Goal: Transaction & Acquisition: Purchase product/service

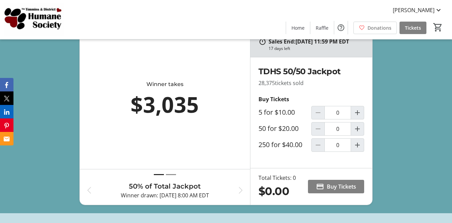
scroll to position [236, 0]
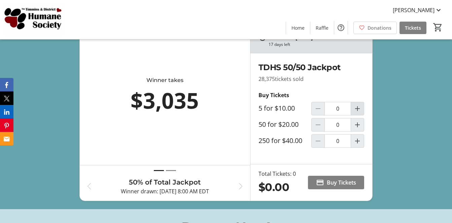
click at [358, 112] on mat-icon "Increment by one" at bounding box center [358, 108] width 8 height 8
type input "3"
click at [330, 186] on span "Buy Tickets" at bounding box center [341, 182] width 29 height 8
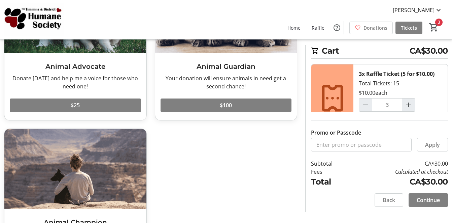
scroll to position [135, 0]
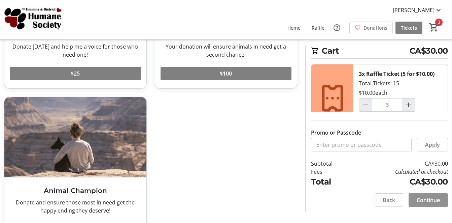
click at [429, 199] on span "Continue" at bounding box center [428, 200] width 23 height 8
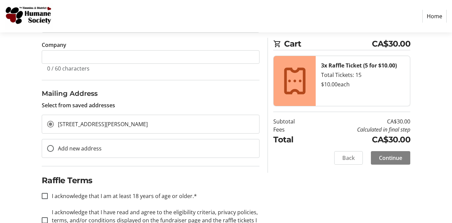
scroll to position [194, 0]
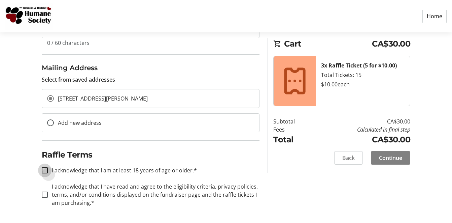
click at [45, 169] on input "I acknowledge that I am at least 18 years of age or older.*" at bounding box center [45, 170] width 6 height 6
checkbox input "true"
click at [43, 194] on input "I acknowledge that I have read and agree to the eligibility criteria, privacy p…" at bounding box center [45, 194] width 6 height 6
checkbox input "true"
click at [385, 158] on span "Continue" at bounding box center [390, 158] width 23 height 8
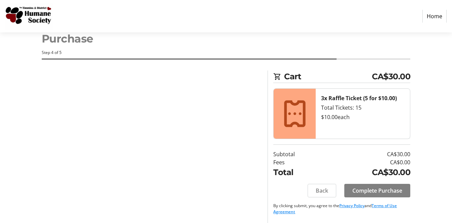
scroll to position [18, 0]
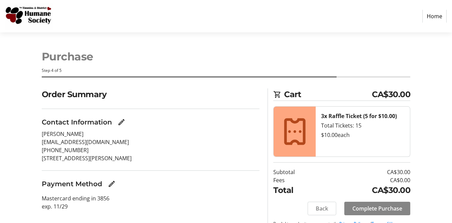
click at [371, 208] on span "Complete Purchase" at bounding box center [378, 208] width 50 height 8
